Goal: Information Seeking & Learning: Learn about a topic

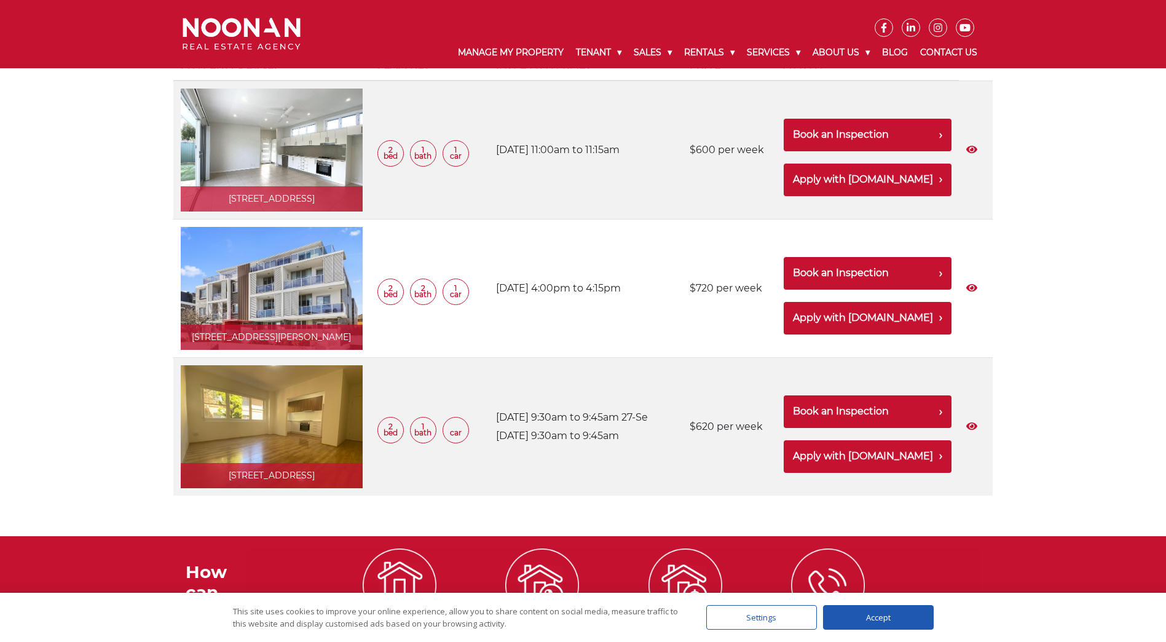
scroll to position [256, 0]
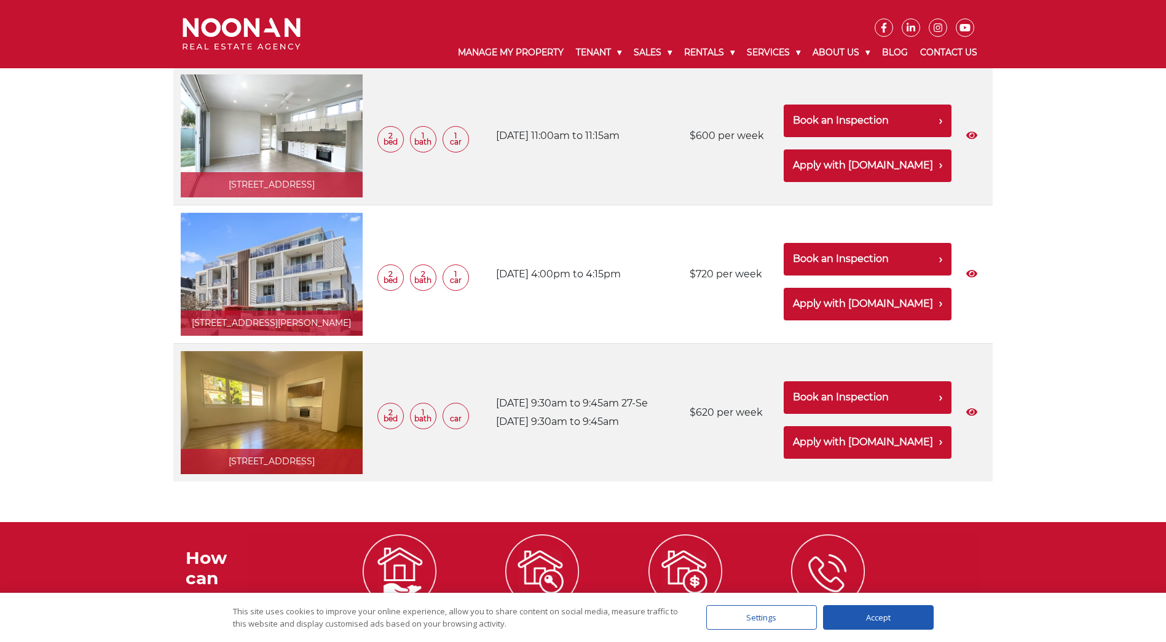
click at [285, 435] on link at bounding box center [272, 412] width 182 height 123
click at [276, 140] on link at bounding box center [272, 135] width 182 height 123
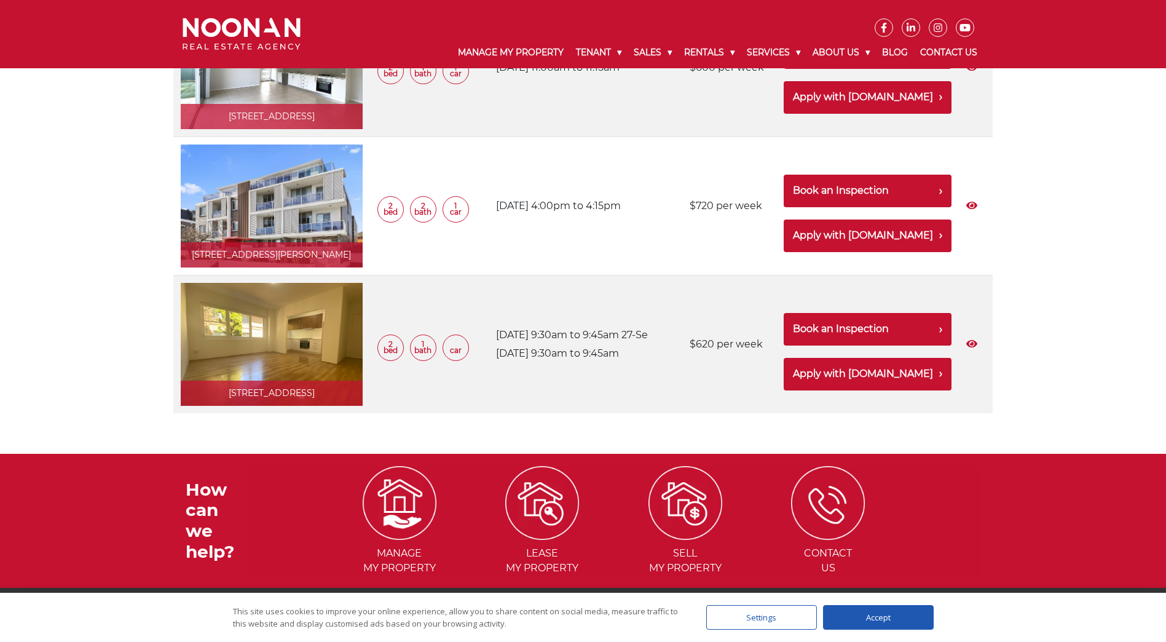
scroll to position [0, 0]
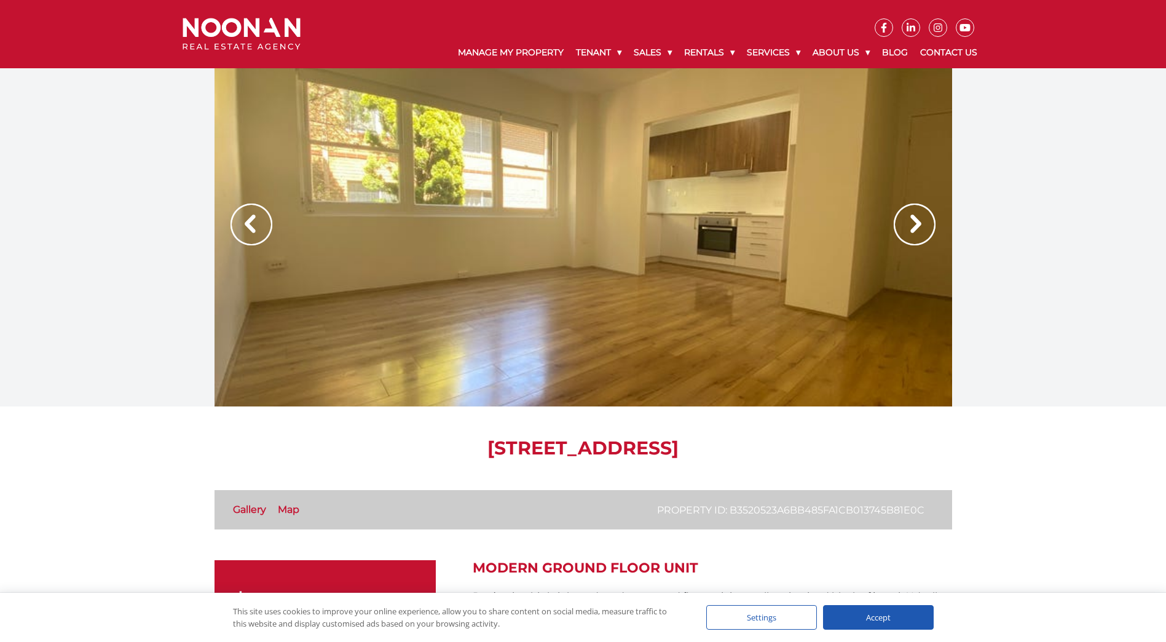
click at [919, 213] on img at bounding box center [915, 224] width 42 height 42
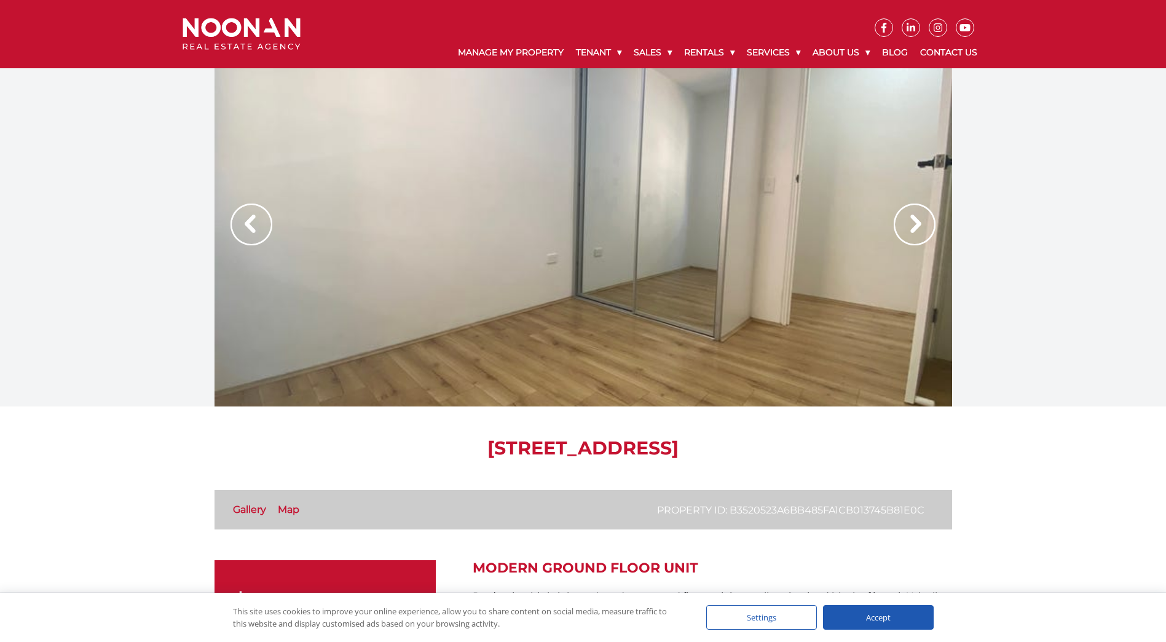
click at [919, 213] on img at bounding box center [915, 224] width 42 height 42
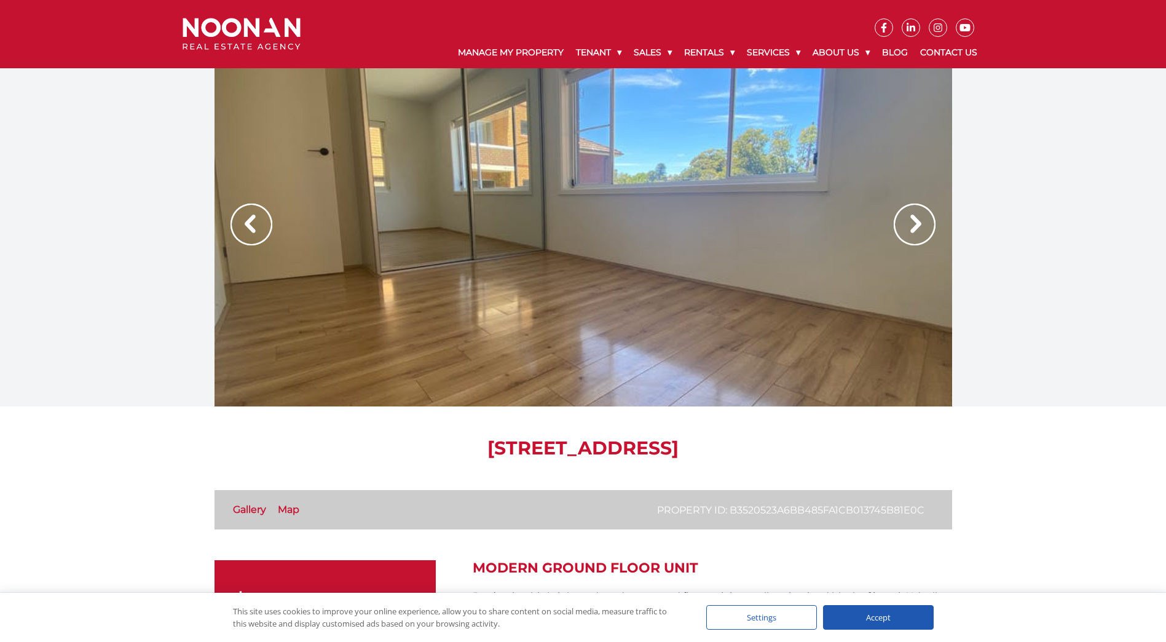
click at [919, 213] on img at bounding box center [915, 224] width 42 height 42
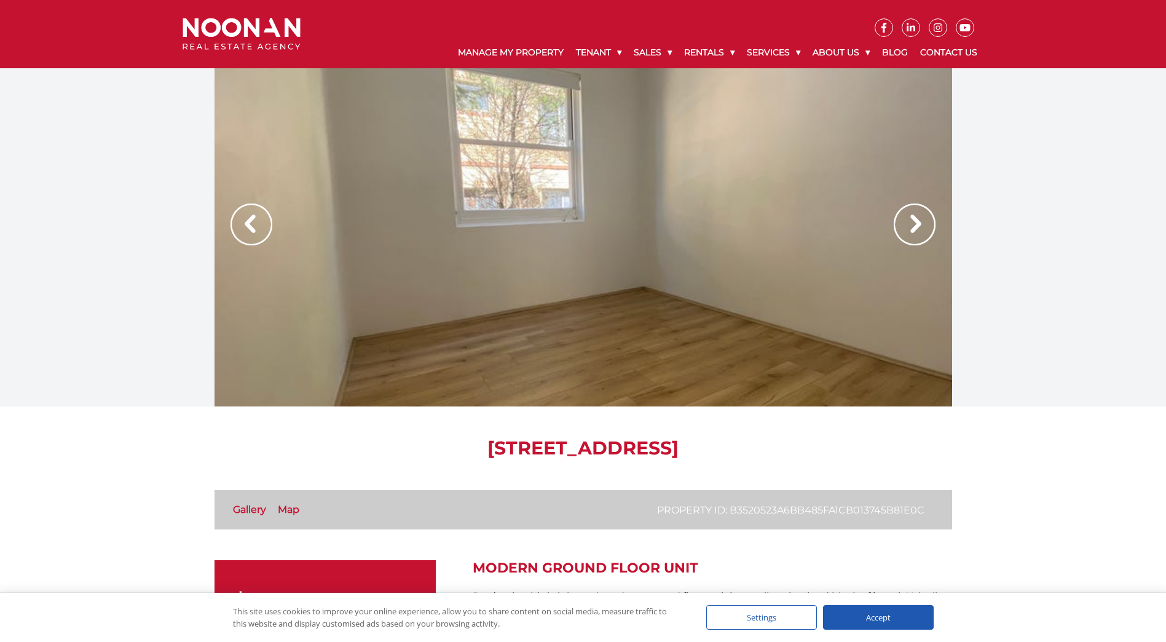
click at [919, 213] on img at bounding box center [915, 224] width 42 height 42
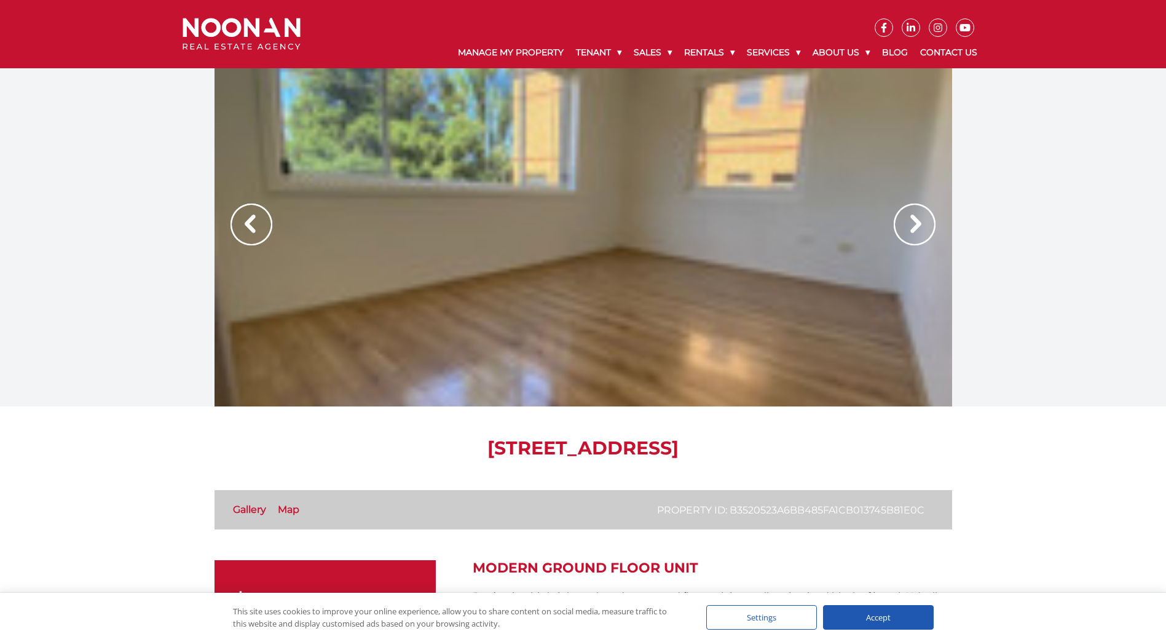
click at [910, 218] on img at bounding box center [915, 224] width 42 height 42
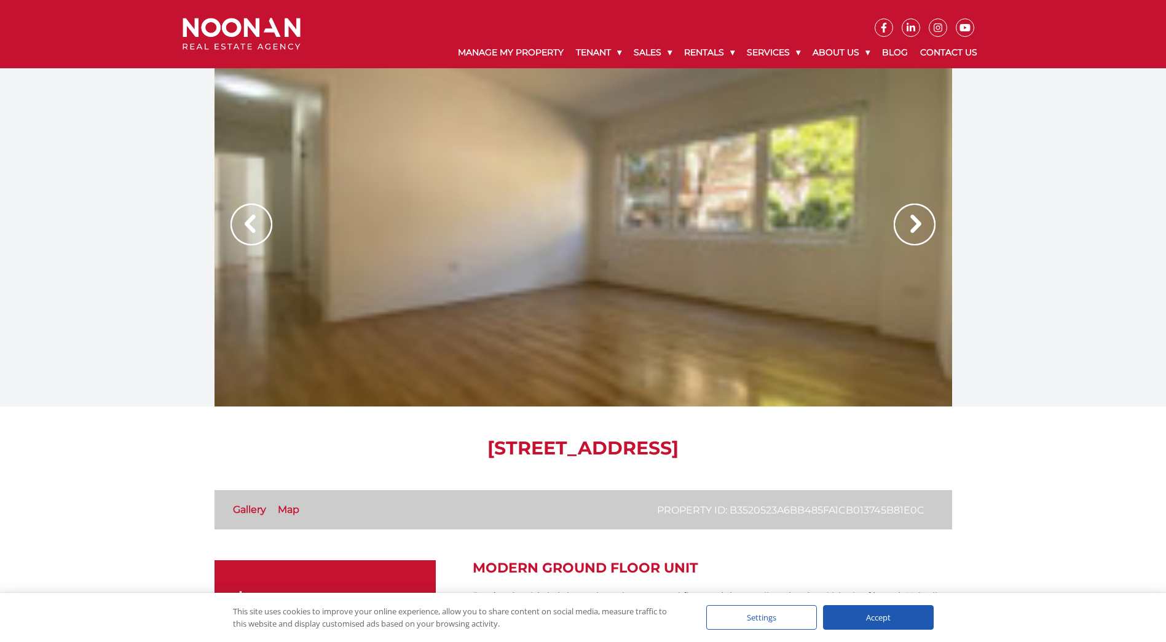
click at [910, 218] on img at bounding box center [915, 224] width 42 height 42
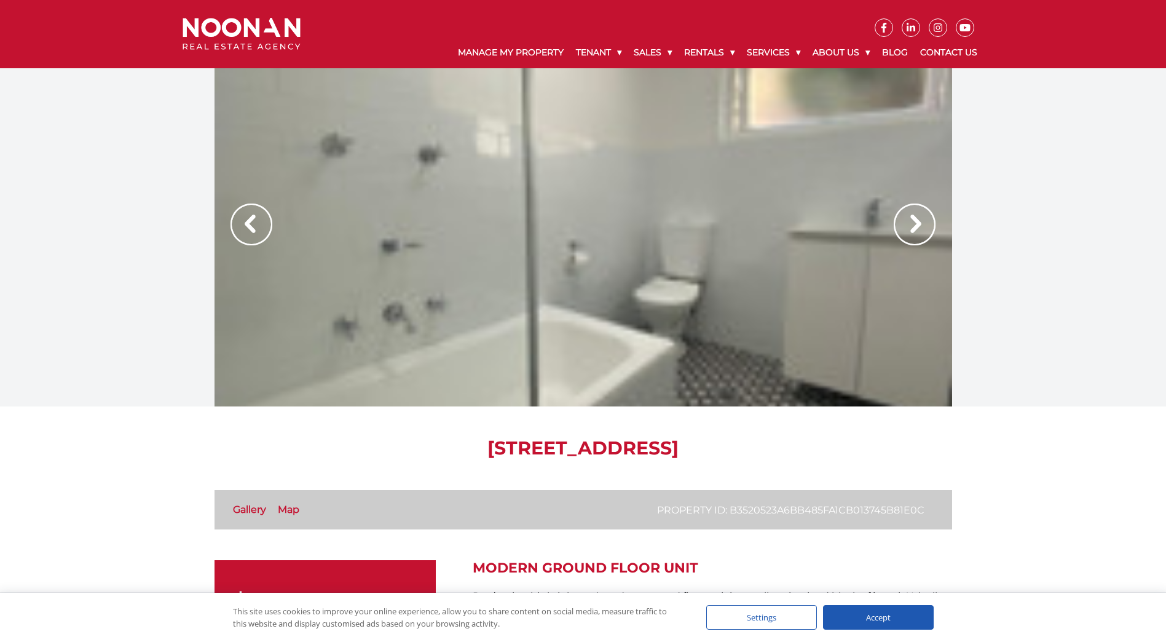
click at [243, 509] on link "Gallery" at bounding box center [249, 509] width 33 height 12
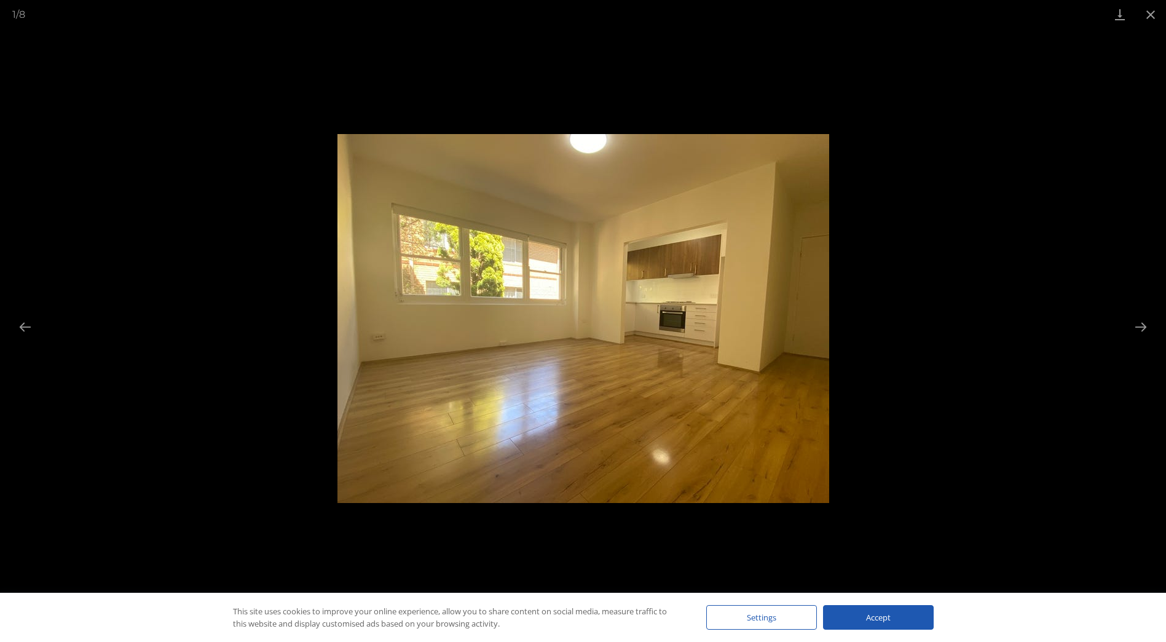
click at [689, 333] on img at bounding box center [583, 318] width 492 height 369
click at [1138, 322] on button "Next slide" at bounding box center [1141, 327] width 26 height 24
click at [1140, 324] on button "Next slide" at bounding box center [1141, 327] width 26 height 24
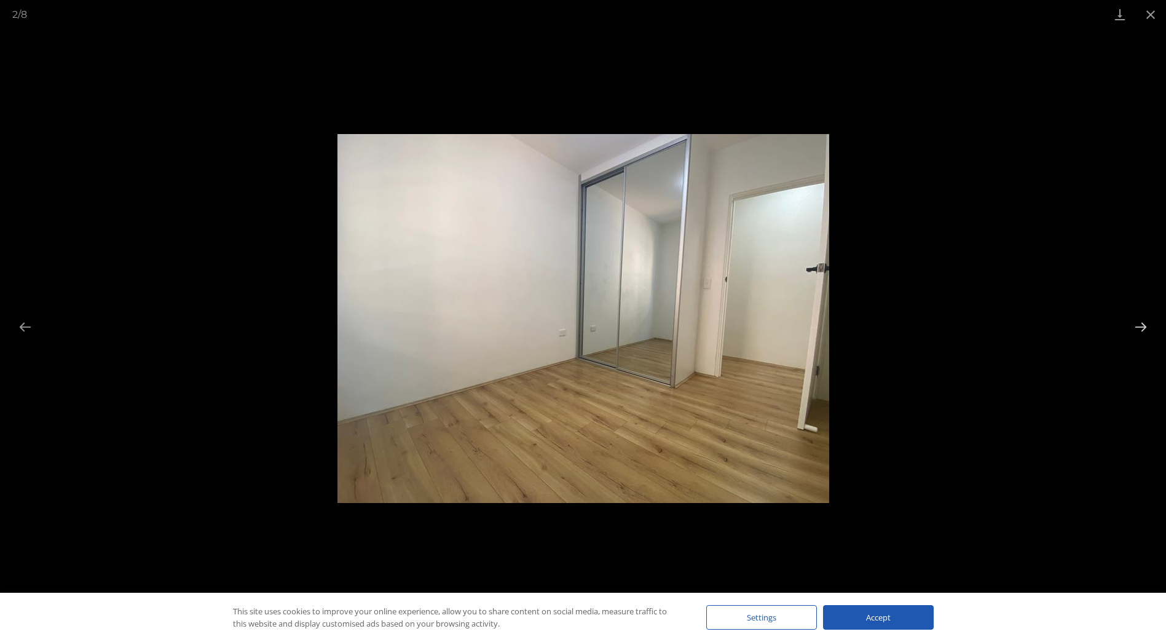
click at [1140, 325] on button "Next slide" at bounding box center [1141, 327] width 26 height 24
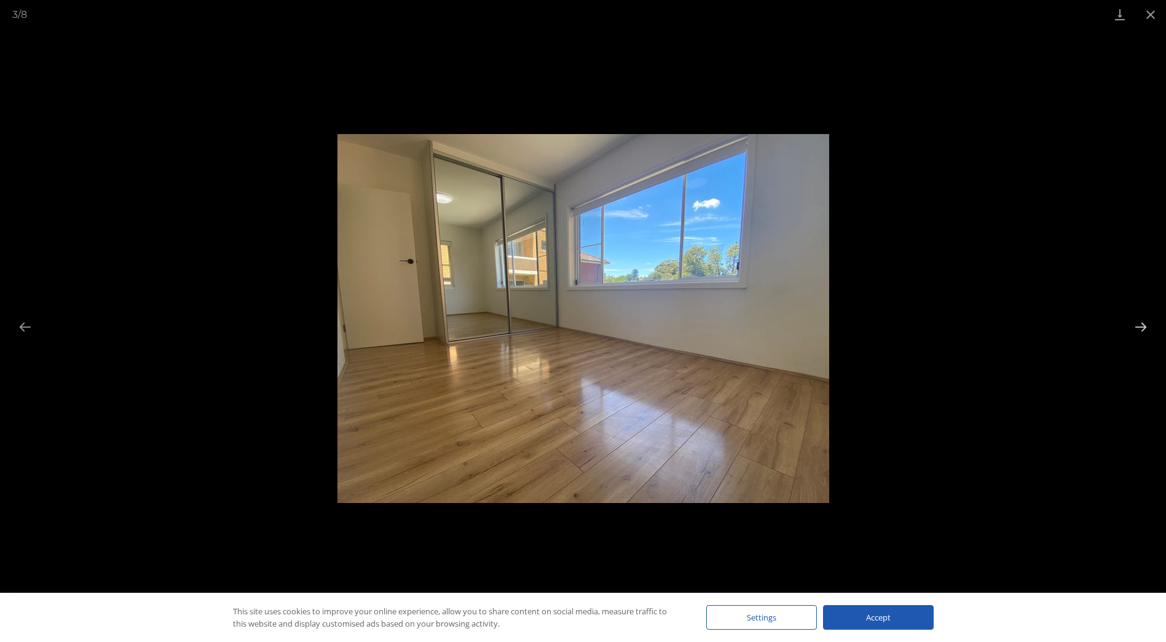
click at [1140, 325] on button "Next slide" at bounding box center [1141, 327] width 26 height 24
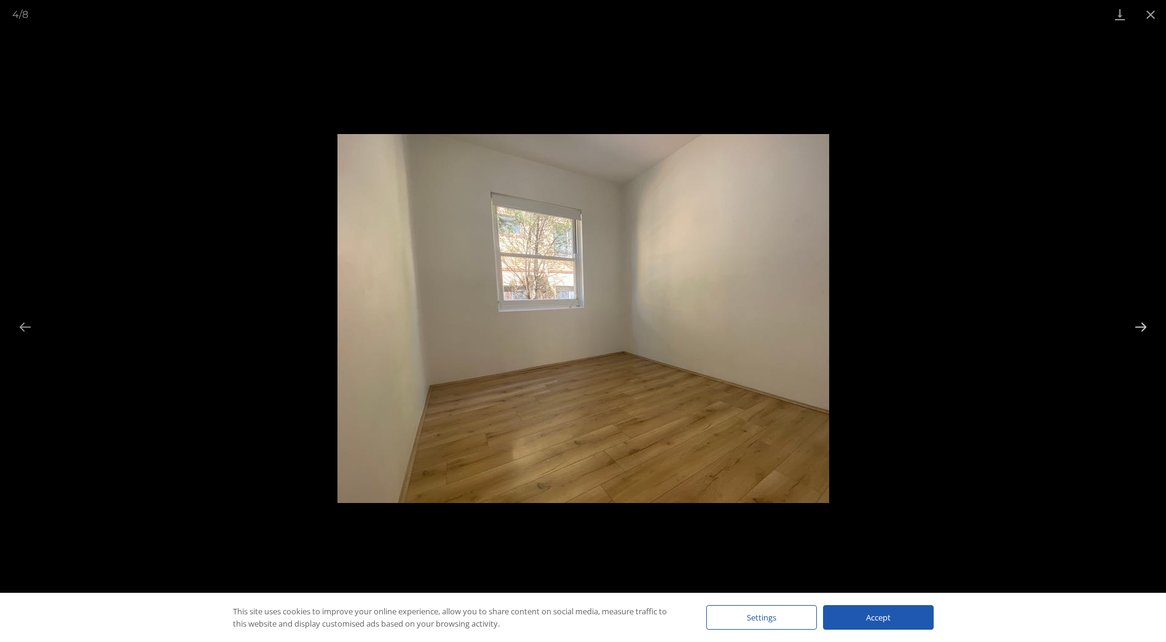
click at [1140, 325] on button "Next slide" at bounding box center [1141, 327] width 26 height 24
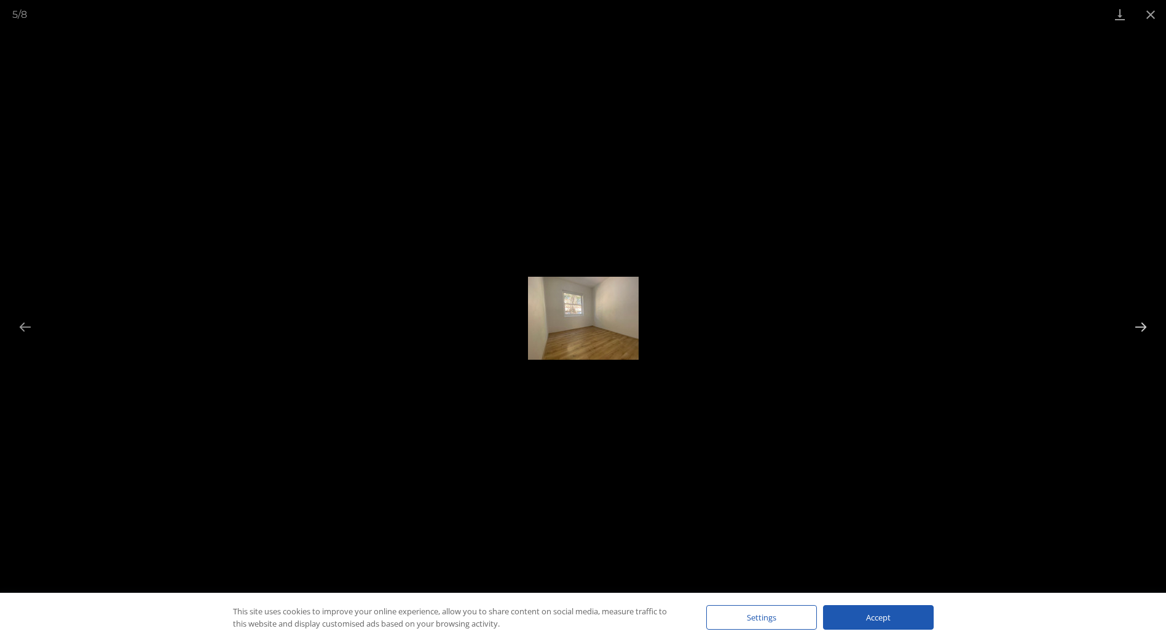
click at [1140, 325] on button "Next slide" at bounding box center [1141, 327] width 26 height 24
click at [562, 347] on img at bounding box center [583, 318] width 111 height 83
click at [1138, 327] on button "Next slide" at bounding box center [1141, 327] width 26 height 24
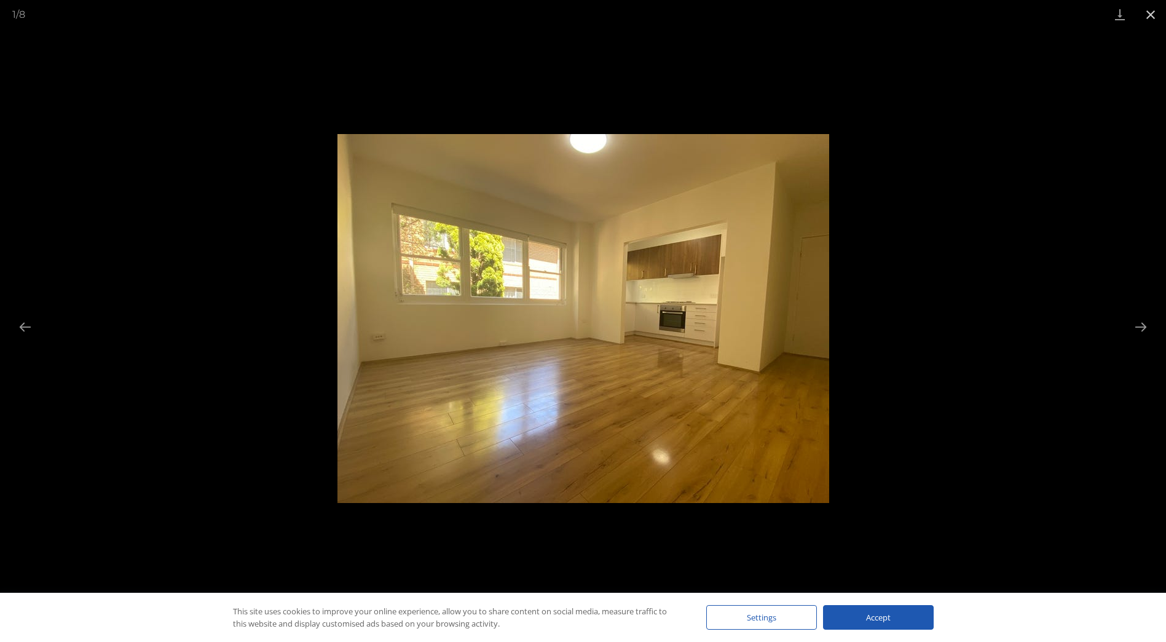
click at [1151, 7] on button "Close gallery" at bounding box center [1150, 14] width 31 height 29
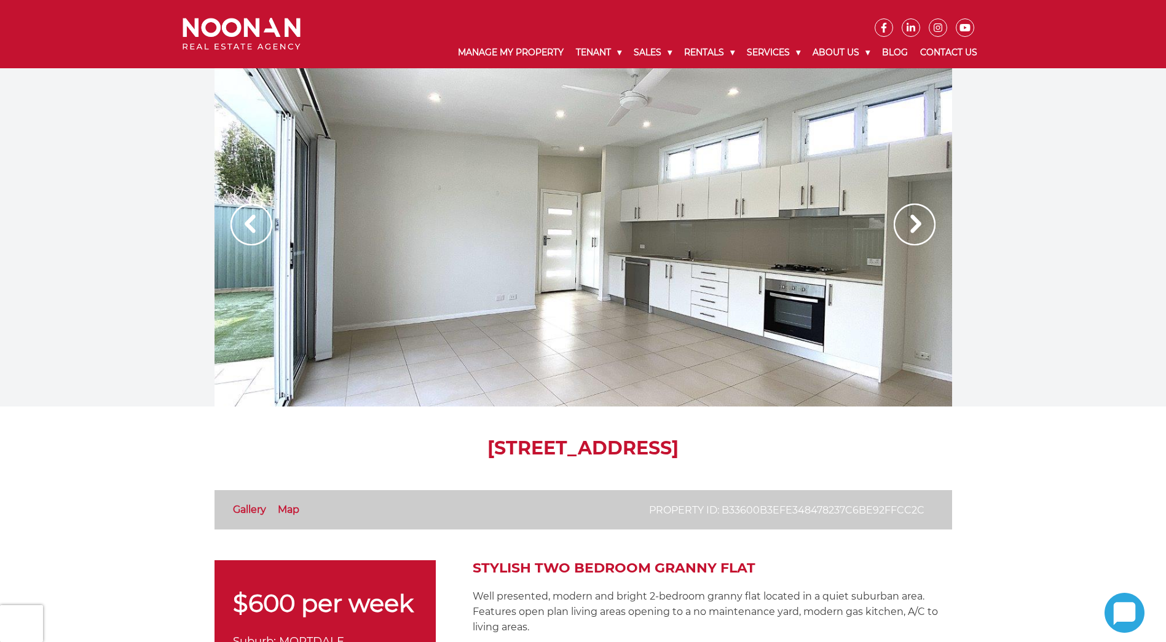
click at [913, 231] on img at bounding box center [915, 224] width 42 height 42
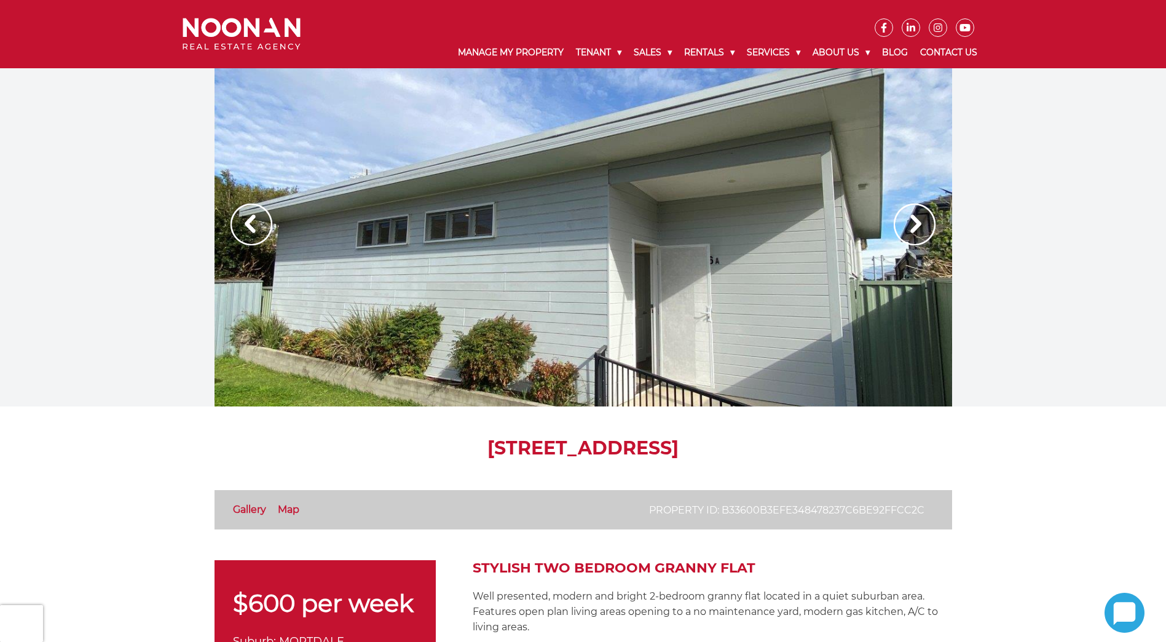
click at [913, 231] on img at bounding box center [915, 224] width 42 height 42
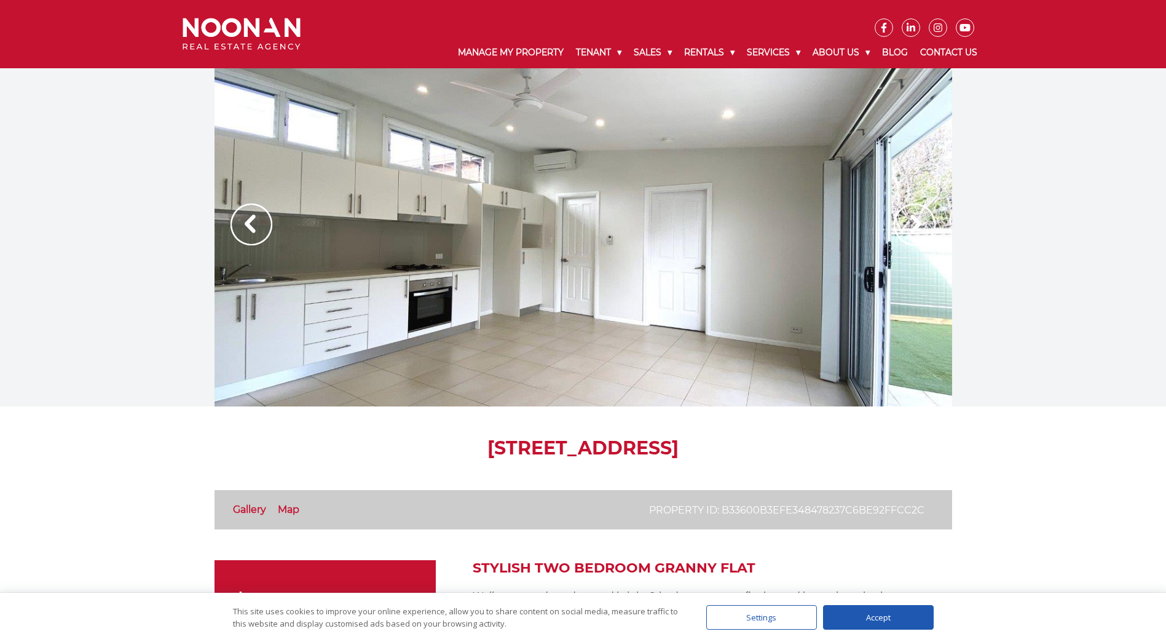
click at [913, 231] on img at bounding box center [915, 224] width 42 height 42
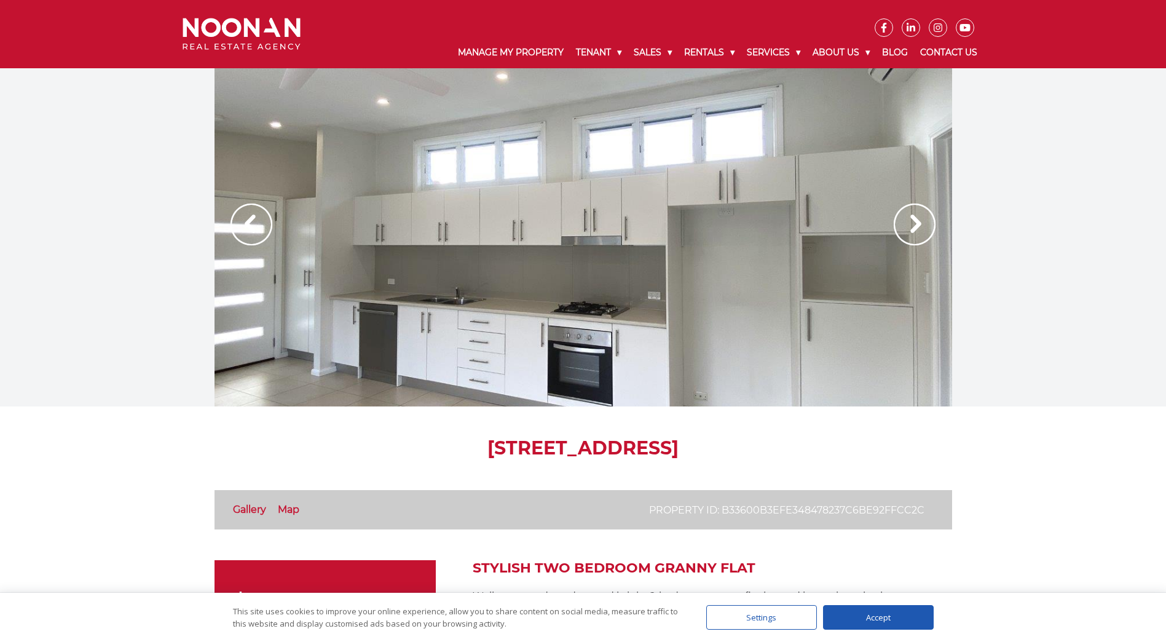
click at [913, 231] on img at bounding box center [915, 224] width 42 height 42
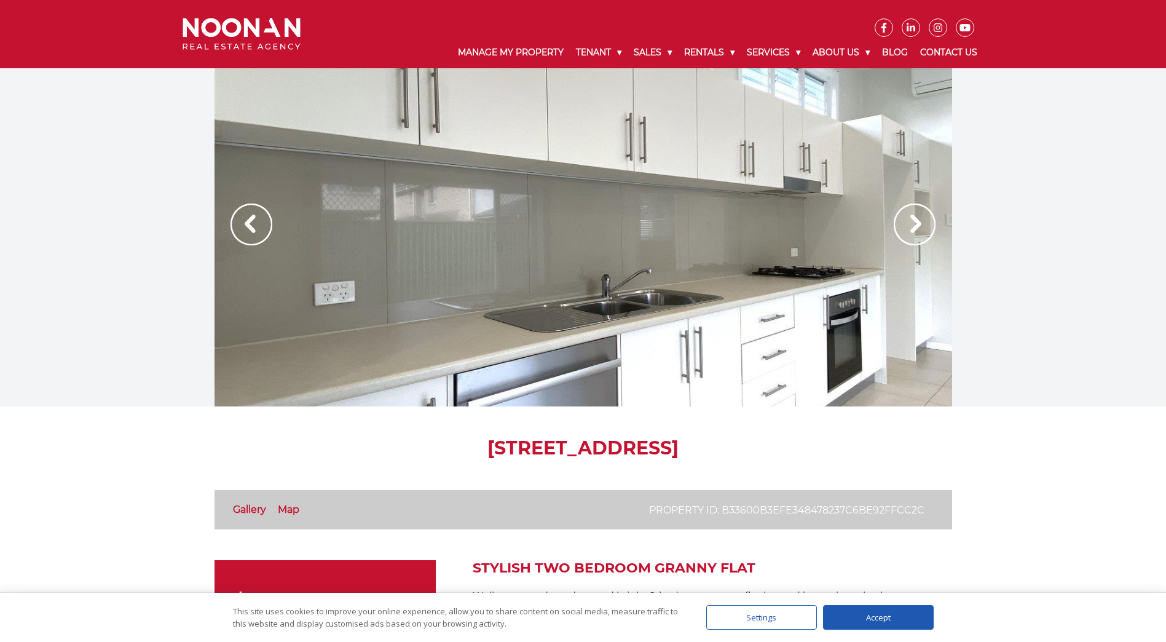
click at [913, 231] on img at bounding box center [915, 224] width 42 height 42
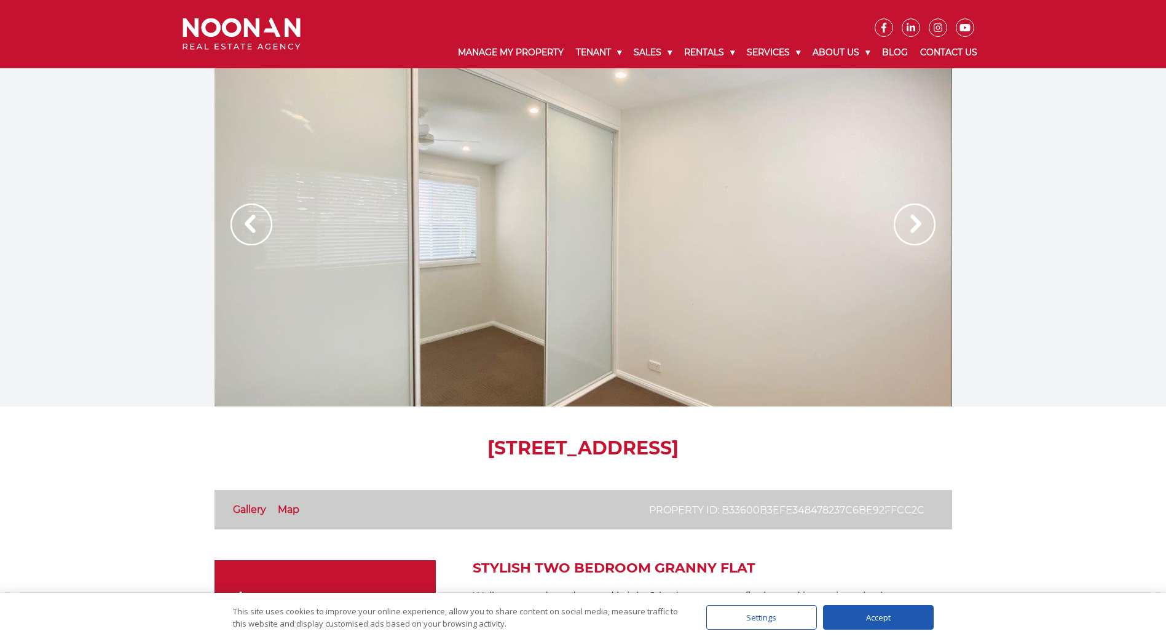
click at [913, 231] on img at bounding box center [915, 224] width 42 height 42
